Goal: Information Seeking & Learning: Learn about a topic

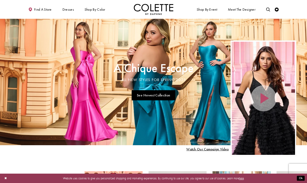
click at [162, 93] on link "See Newest Collection" at bounding box center [154, 95] width 44 height 10
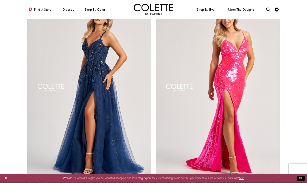
scroll to position [702, 0]
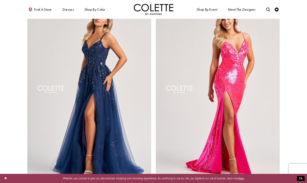
click at [115, 106] on img "Visit Colette by Daphne Style No. CL8060 Page" at bounding box center [89, 90] width 124 height 180
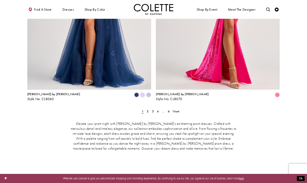
click at [177, 109] on span "Next" at bounding box center [176, 111] width 7 height 4
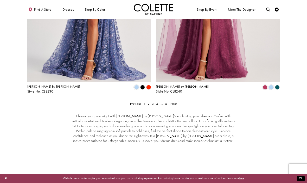
scroll to position [805, 0]
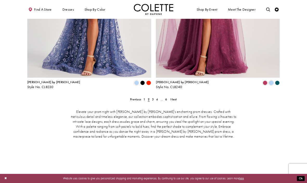
click at [176, 97] on span "Next" at bounding box center [174, 99] width 7 height 4
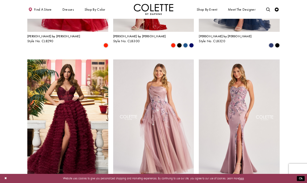
scroll to position [353, 0]
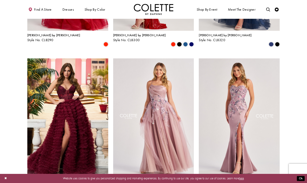
click at [235, 132] on img "Visit Colette by Daphne Style No. CL8410 Page" at bounding box center [239, 117] width 81 height 118
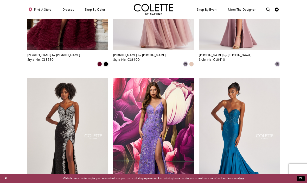
scroll to position [479, 0]
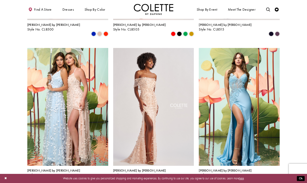
scroll to position [509, 0]
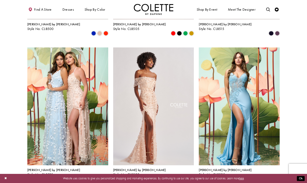
click at [153, 116] on img "Visit Colette by Daphne Style No. CL8530 Page" at bounding box center [153, 106] width 81 height 118
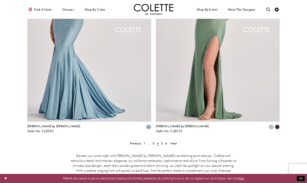
click at [178, 140] on link "Next" at bounding box center [173, 143] width 9 height 6
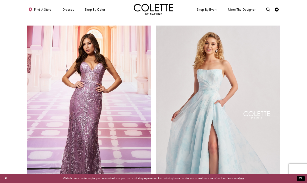
scroll to position [678, 0]
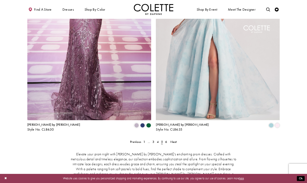
click at [176, 140] on span "Next" at bounding box center [174, 142] width 7 height 4
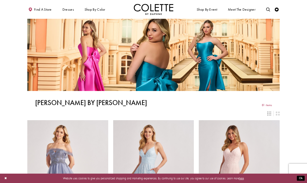
click at [0, 0] on span "DAF'S FAVES" at bounding box center [0, 0] width 0 height 0
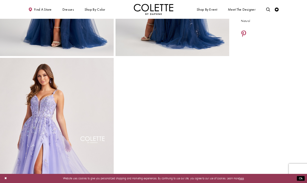
scroll to position [114, 0]
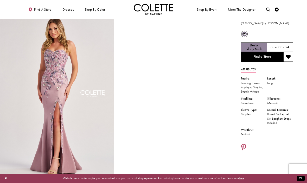
scroll to position [7, 0]
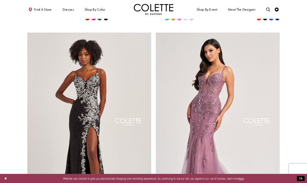
scroll to position [590, 0]
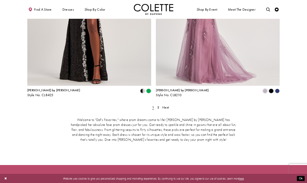
click at [167, 105] on span "Next" at bounding box center [166, 107] width 7 height 4
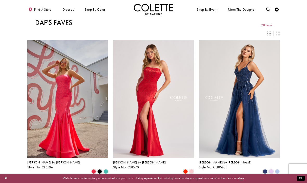
click at [0, 0] on span "GLITTER DRESSES" at bounding box center [0, 0] width 0 height 0
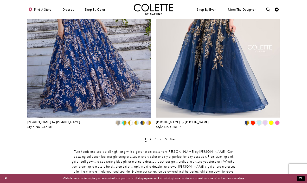
click at [175, 137] on span "Next" at bounding box center [173, 139] width 7 height 4
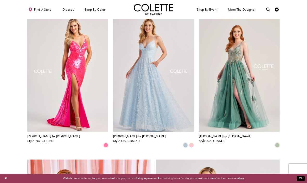
scroll to position [464, 0]
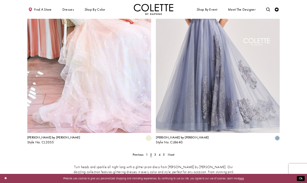
click at [173, 152] on span "Next" at bounding box center [171, 154] width 7 height 4
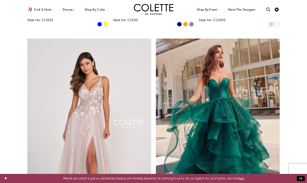
scroll to position [593, 0]
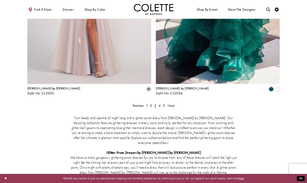
click at [174, 103] on span "Next" at bounding box center [171, 105] width 7 height 4
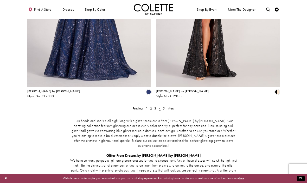
scroll to position [716, 0]
click at [172, 106] on span "Next" at bounding box center [171, 108] width 7 height 4
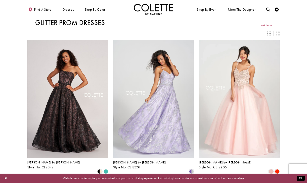
click at [0, 0] on span "MERMAID DRESSES" at bounding box center [0, 0] width 0 height 0
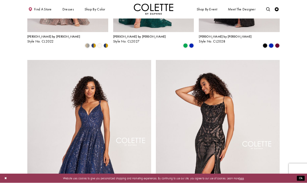
scroll to position [21, 0]
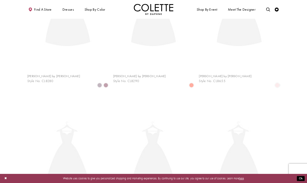
scroll to position [21, 0]
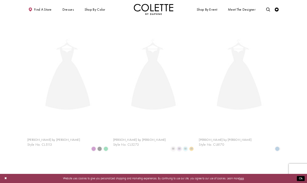
scroll to position [21, 0]
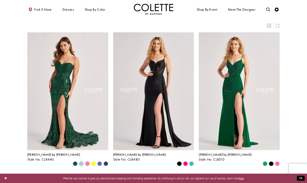
scroll to position [6, 0]
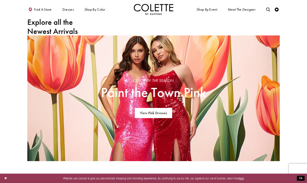
click at [42, 8] on span "Find a store" at bounding box center [43, 10] width 18 height 4
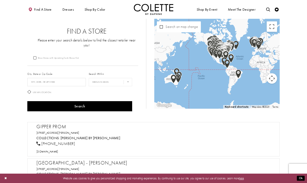
click at [72, 9] on span "Dresses" at bounding box center [68, 10] width 11 height 4
